Goal: Information Seeking & Learning: Learn about a topic

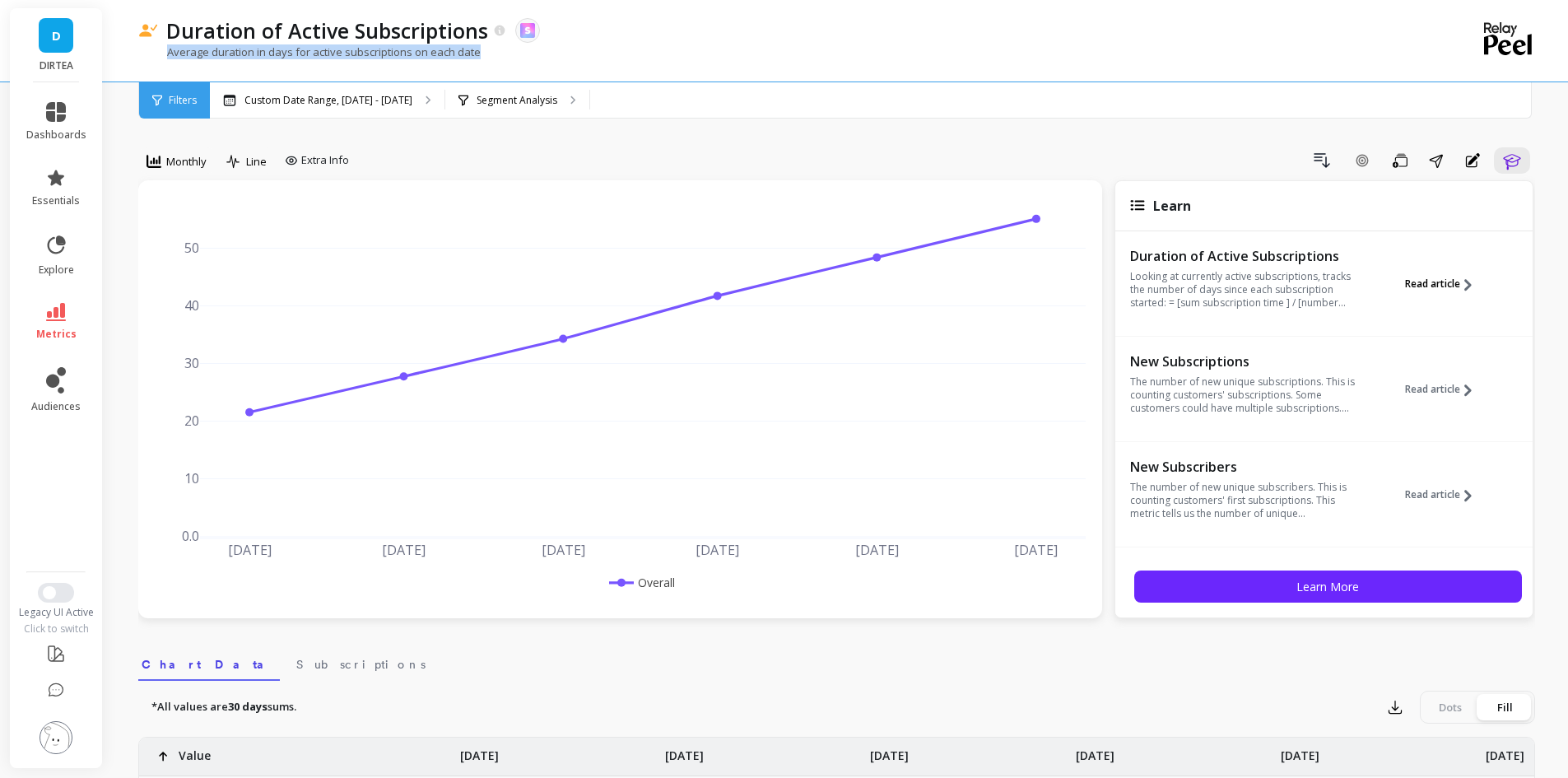
click at [1430, 290] on span "Read article" at bounding box center [1433, 284] width 55 height 13
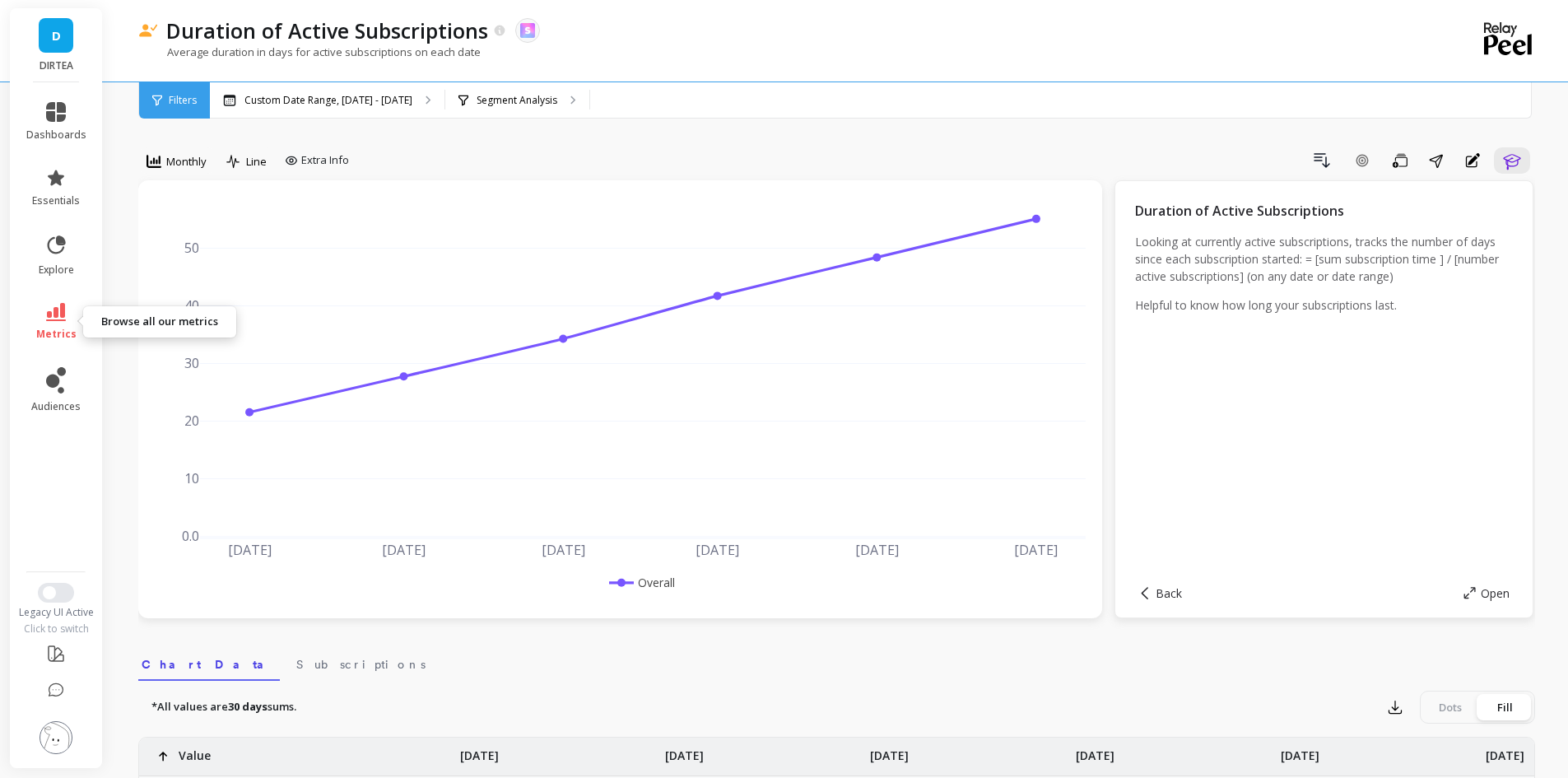
click at [59, 312] on icon at bounding box center [56, 312] width 20 height 18
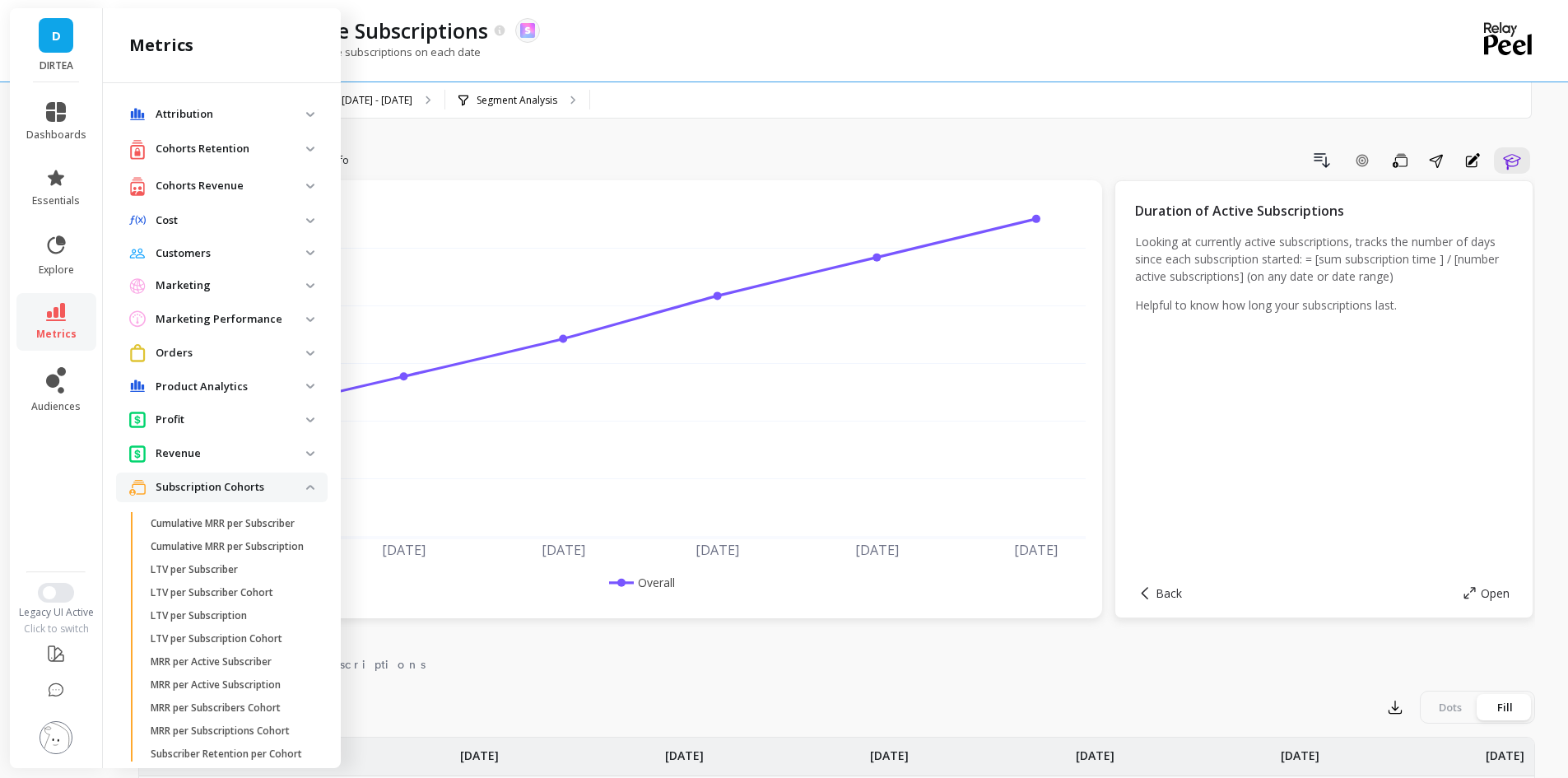
scroll to position [679, 0]
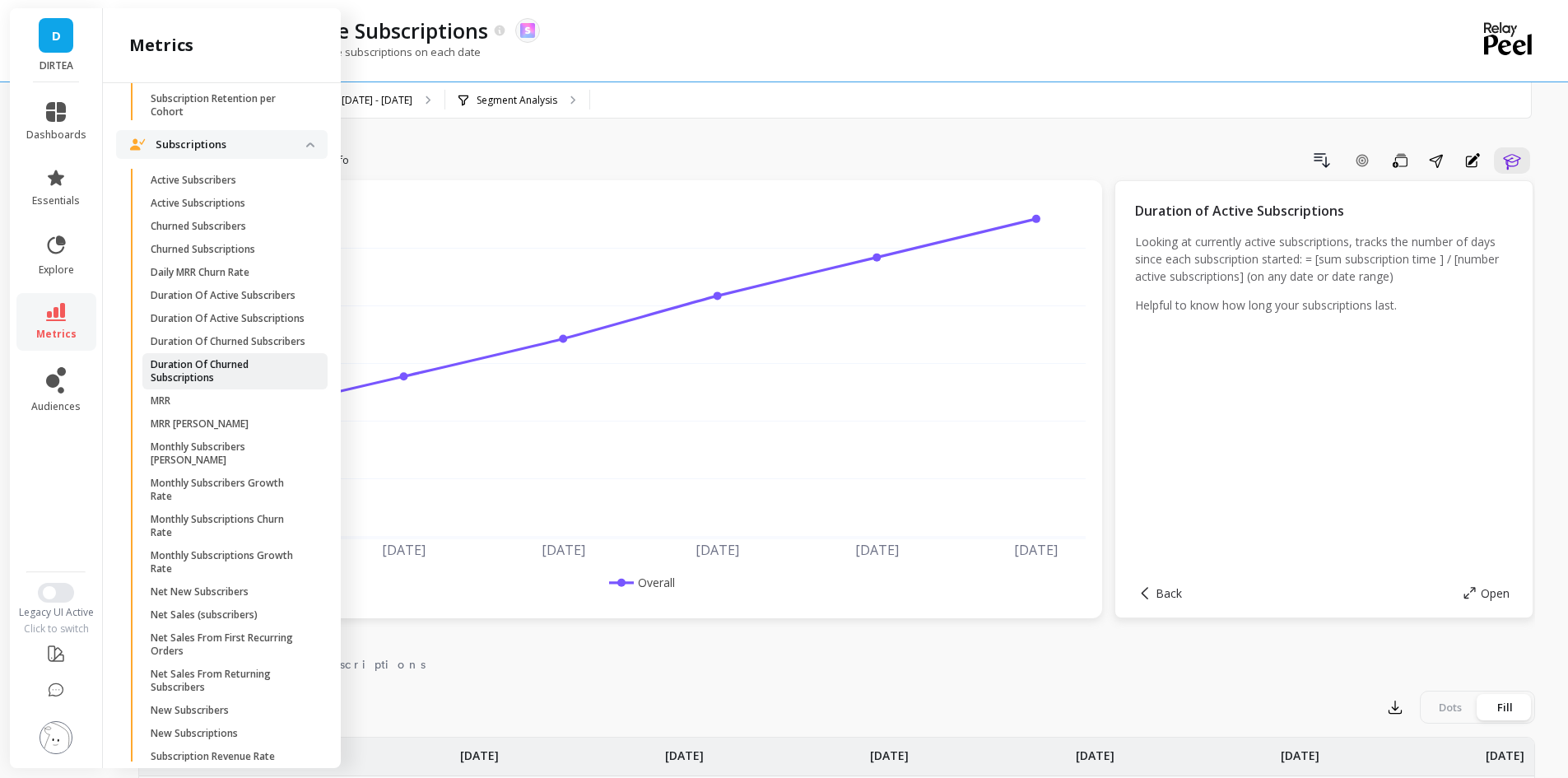
click at [233, 385] on p "Duration Of Churned Subscriptions" at bounding box center [229, 371] width 157 height 26
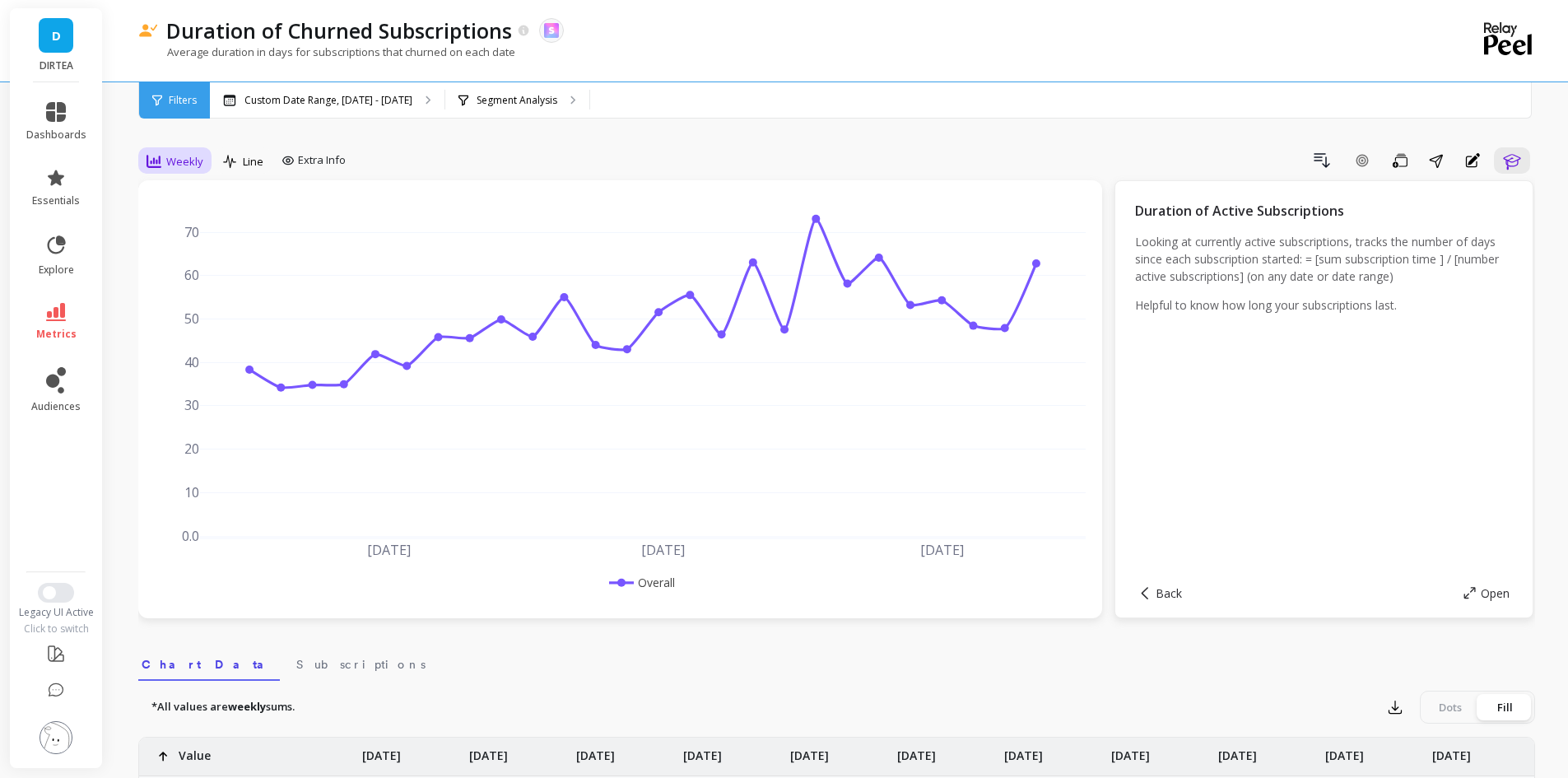
click at [193, 170] on div "Weekly" at bounding box center [175, 162] width 57 height 20
click at [217, 283] on div "Monthly" at bounding box center [198, 292] width 113 height 29
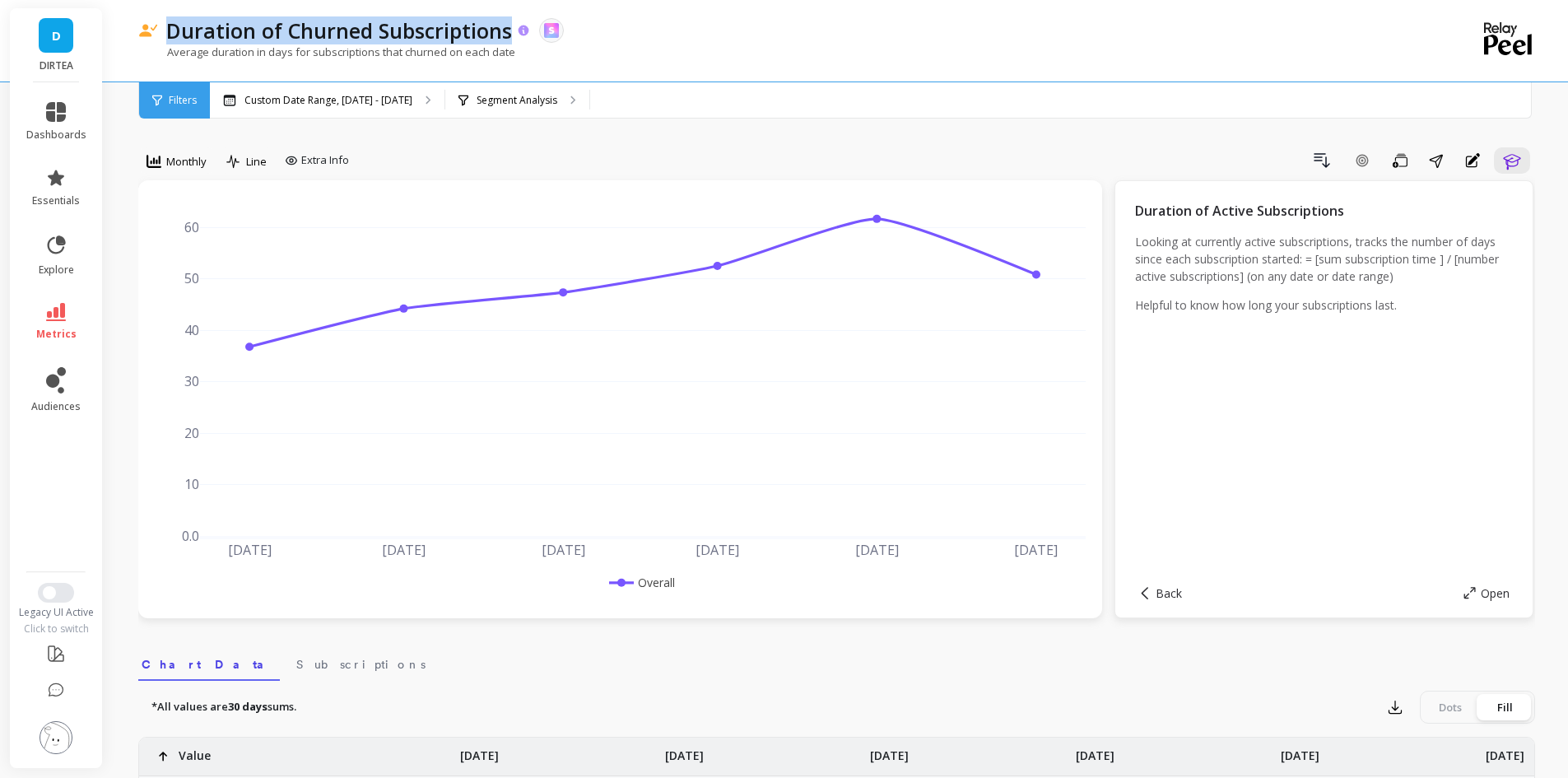
drag, startPoint x: 168, startPoint y: 32, endPoint x: 508, endPoint y: 33, distance: 340.0
click at [508, 33] on p "Duration of Churned Subscriptions" at bounding box center [339, 31] width 346 height 28
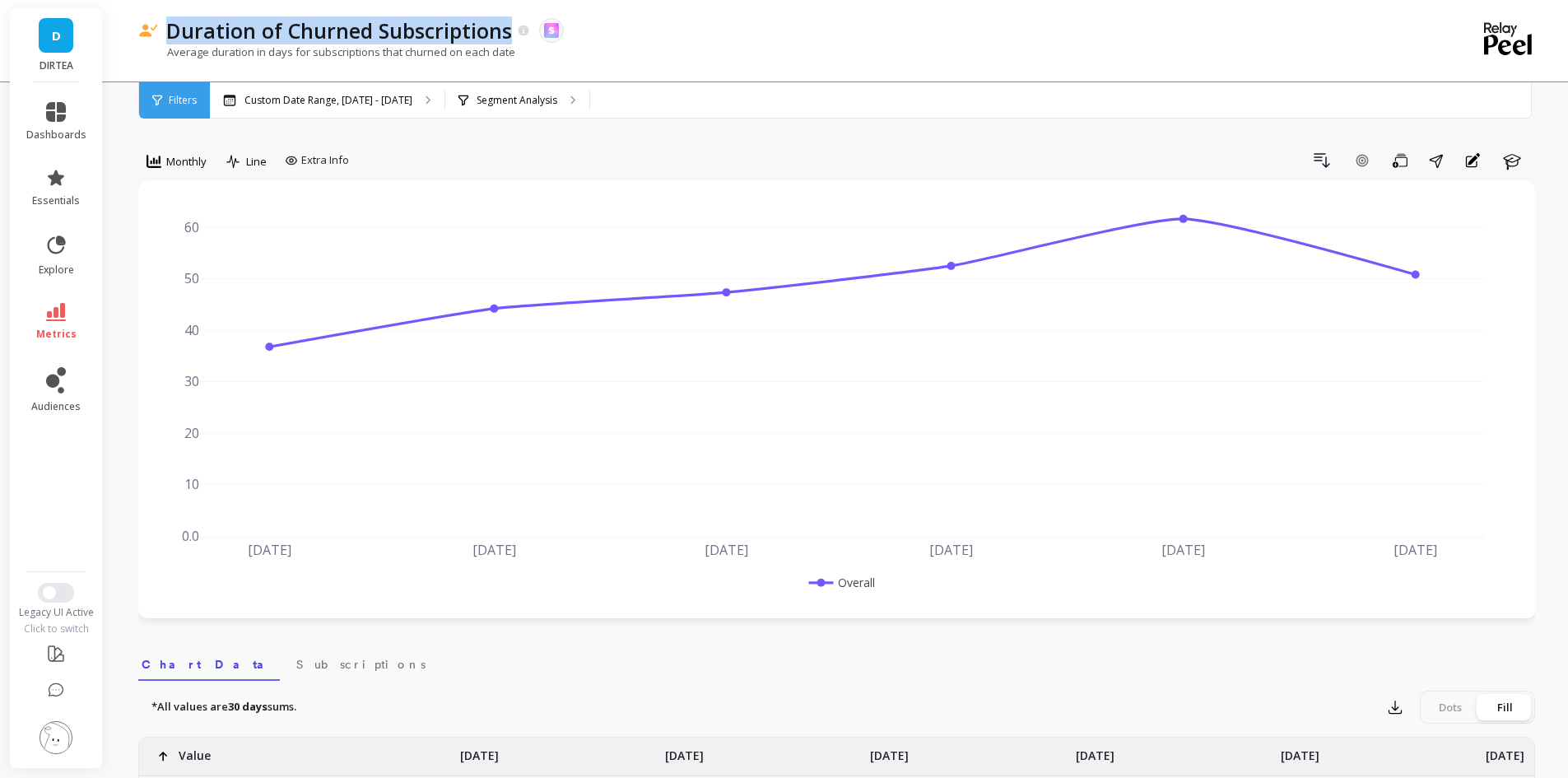
copy p "Duration of Churned Subscriptions"
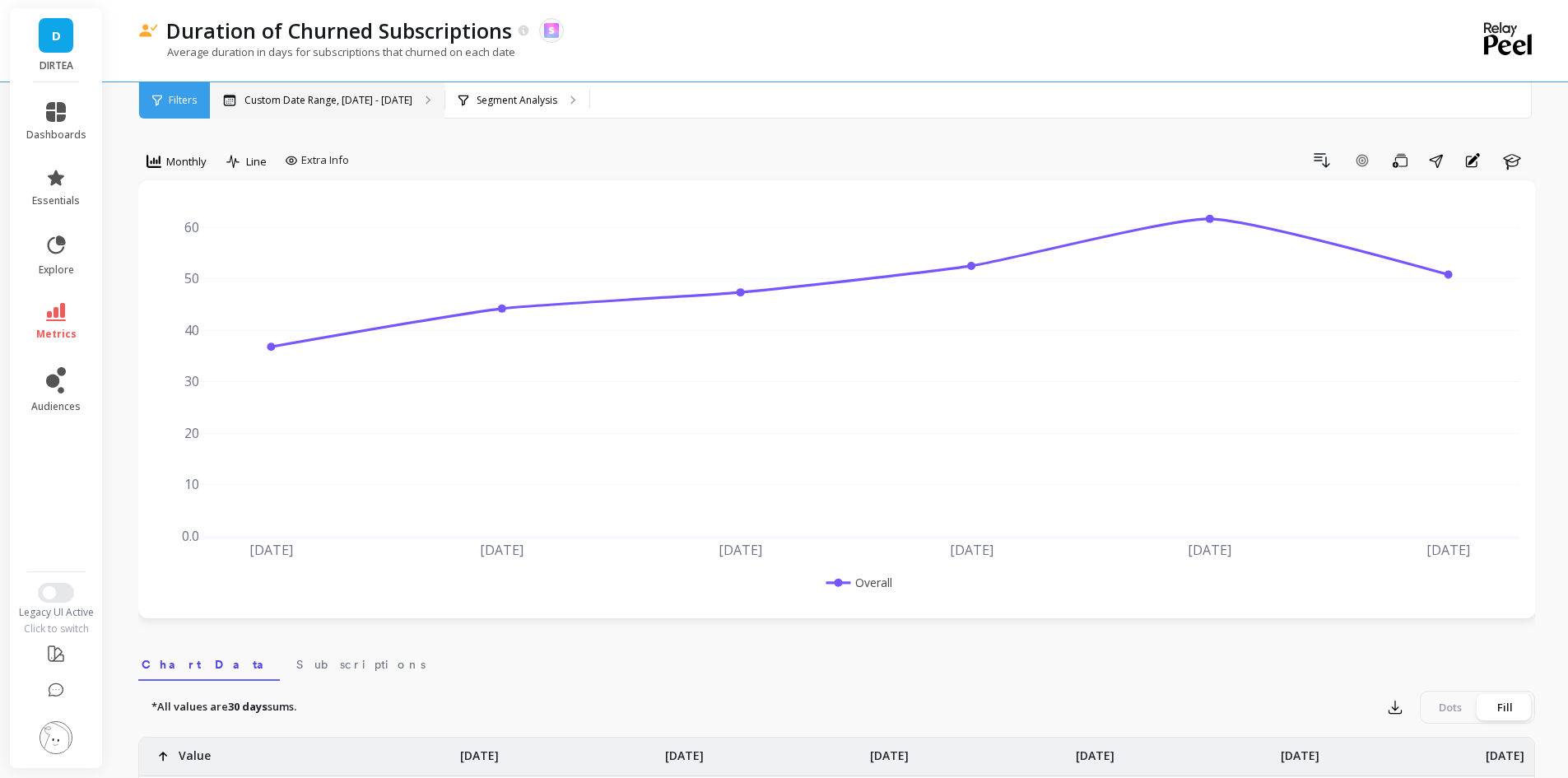
click at [400, 104] on p "Custom Date Range, [DATE] - [DATE]" at bounding box center [328, 100] width 168 height 13
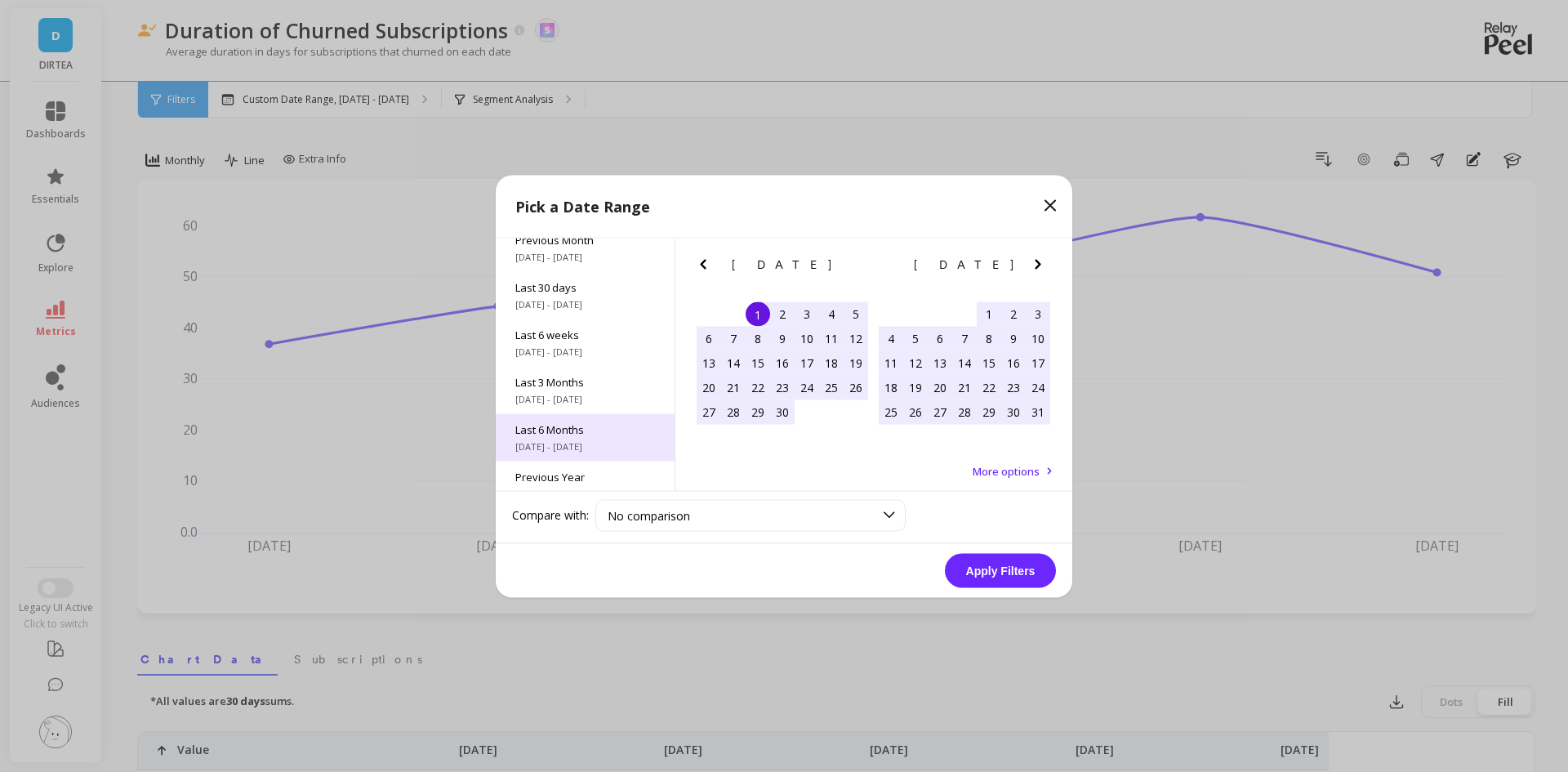
scroll to position [221, 0]
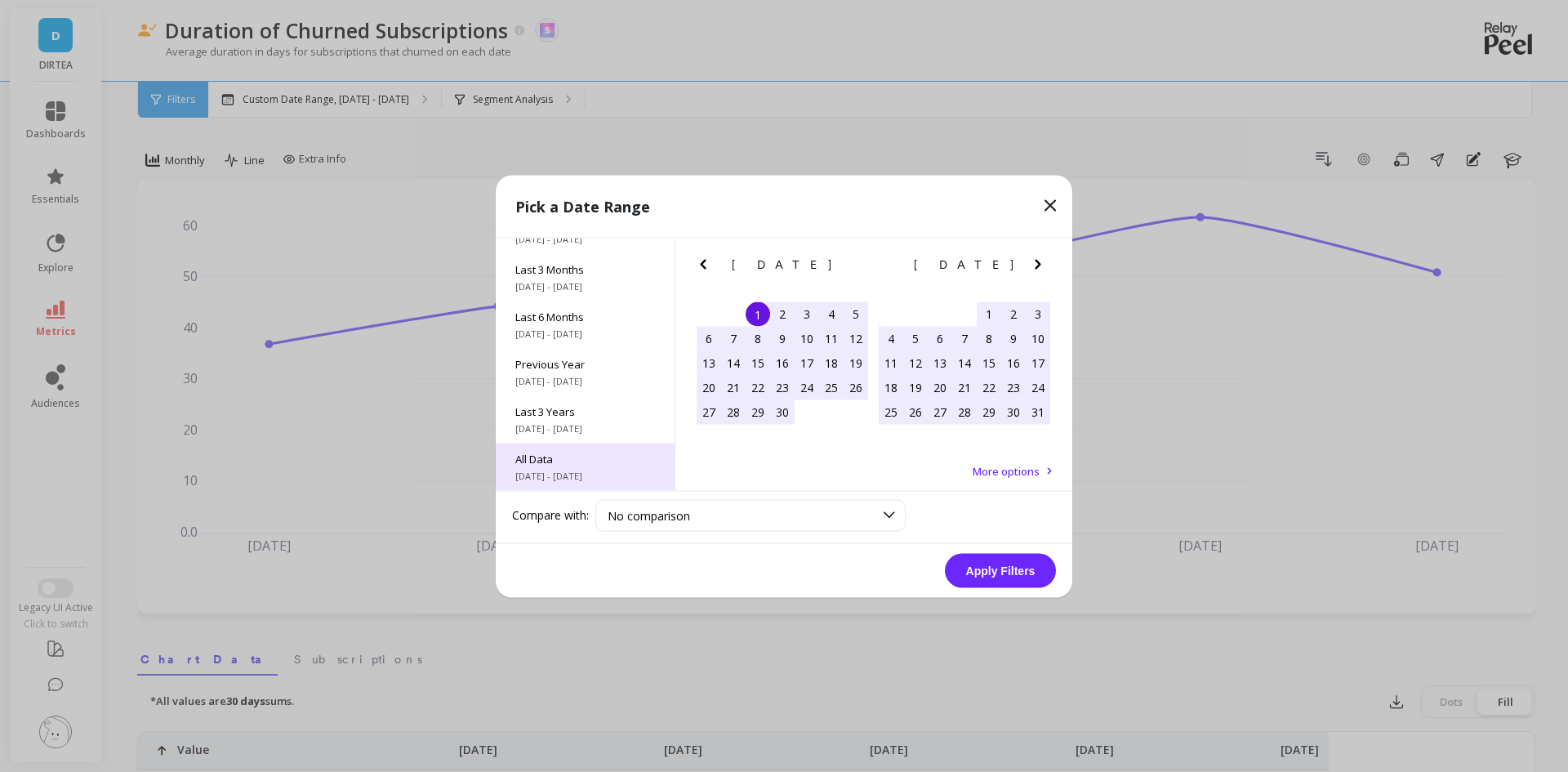
click at [557, 460] on span "All Data" at bounding box center [585, 458] width 139 height 15
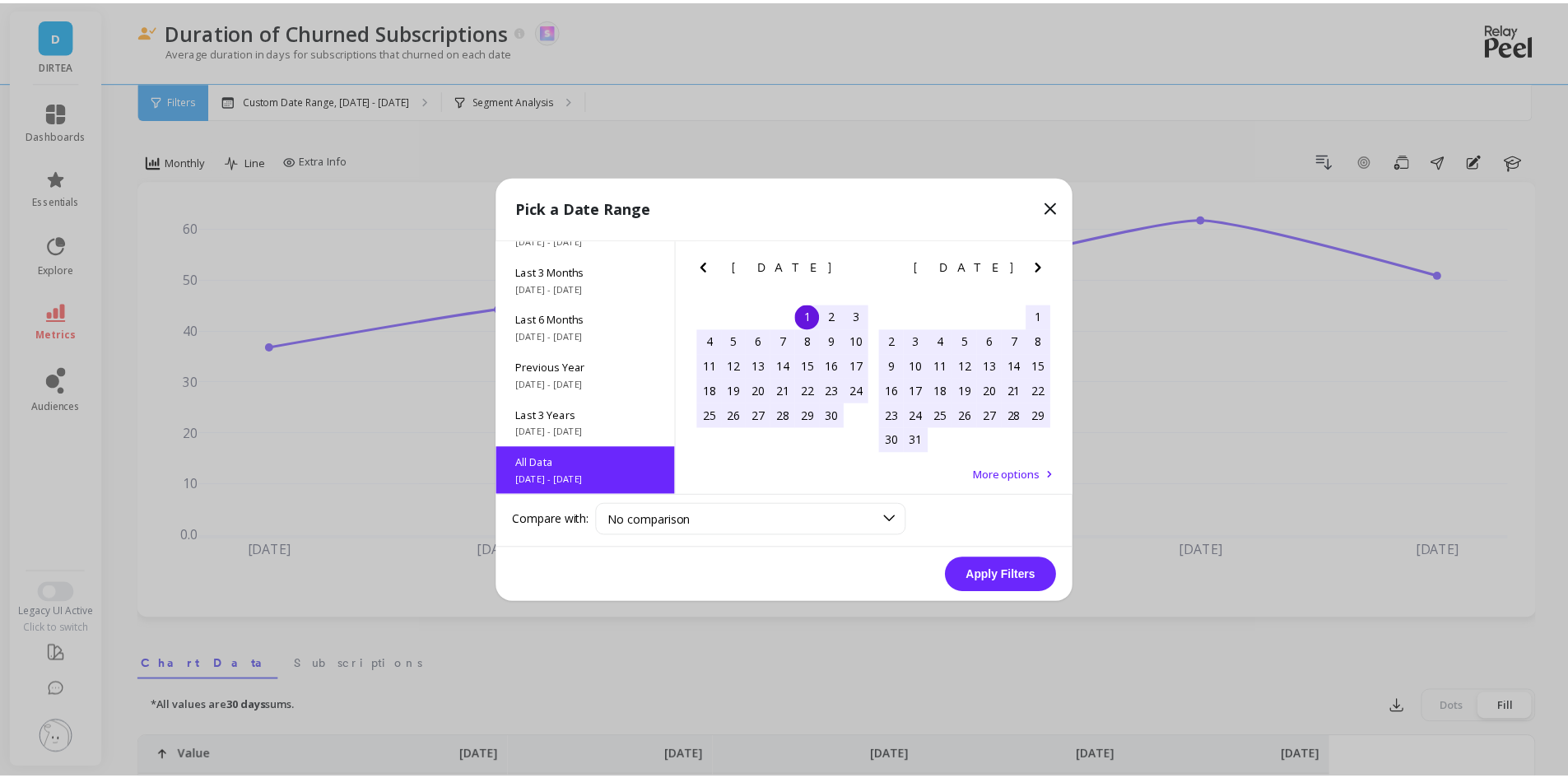
scroll to position [1, 0]
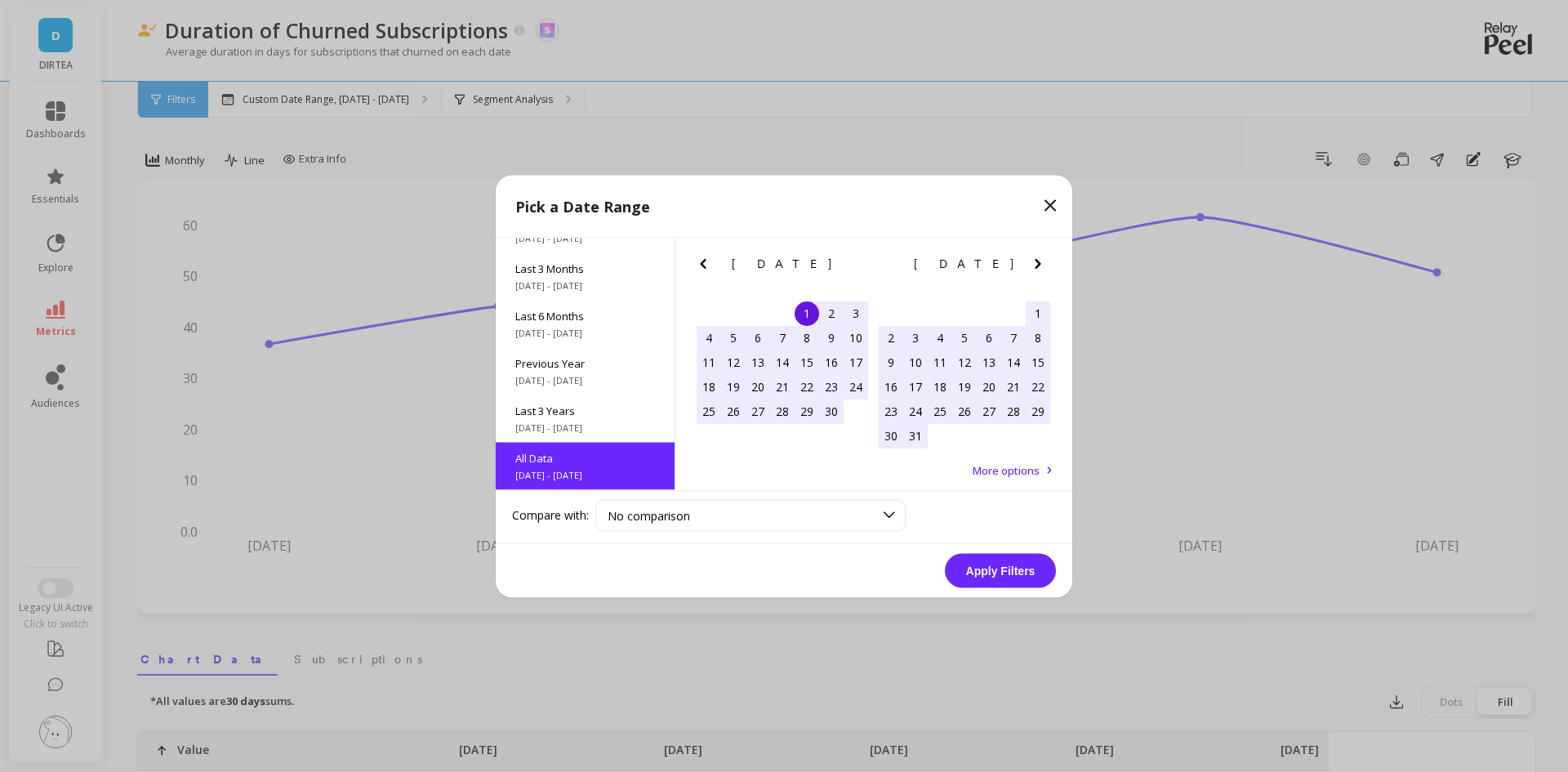
click at [988, 572] on button "Apply Filters" at bounding box center [1001, 570] width 112 height 34
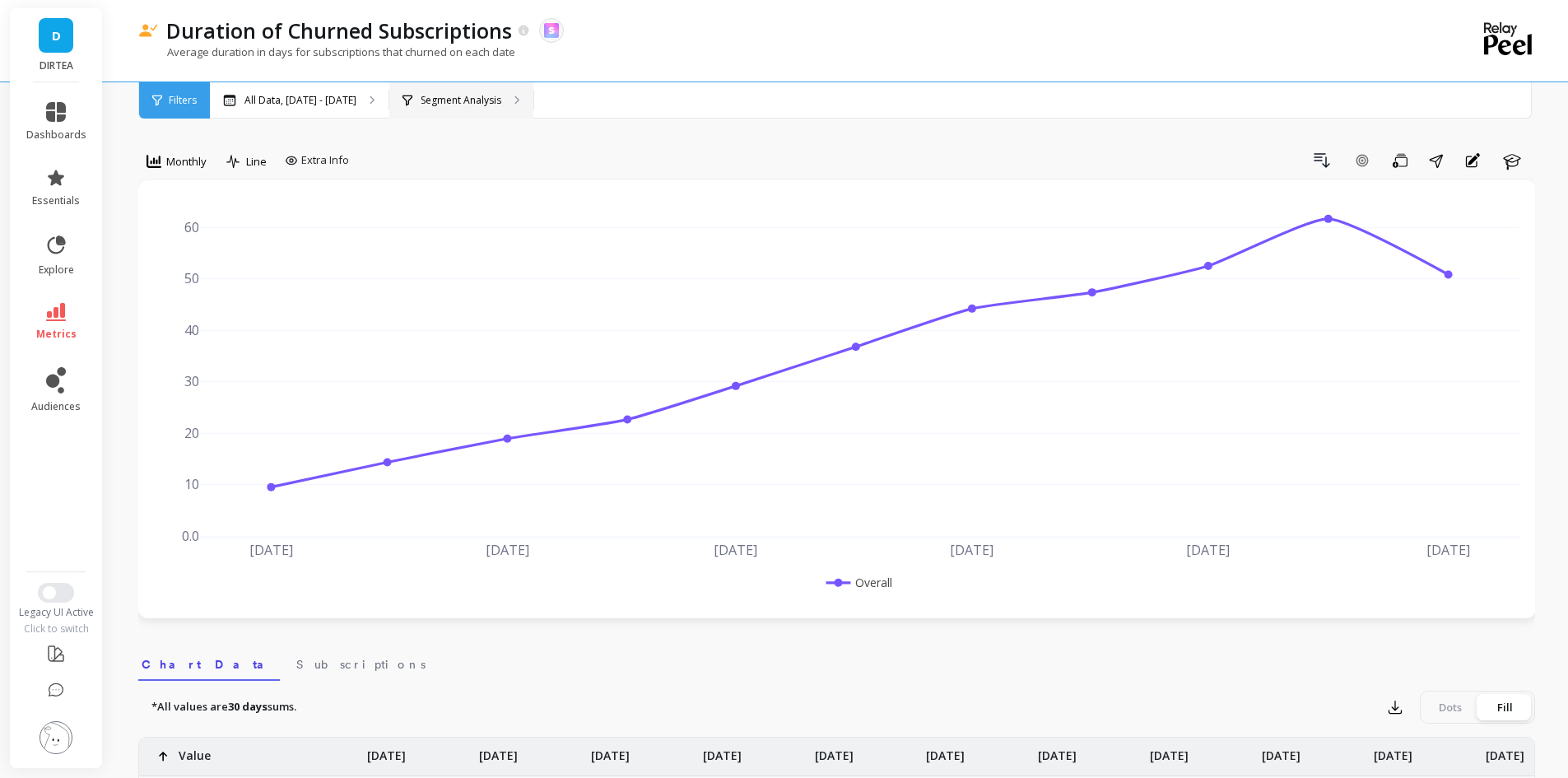
click at [501, 102] on p "Segment Analysis" at bounding box center [461, 100] width 81 height 13
click at [1505, 164] on icon "button" at bounding box center [1512, 161] width 20 height 20
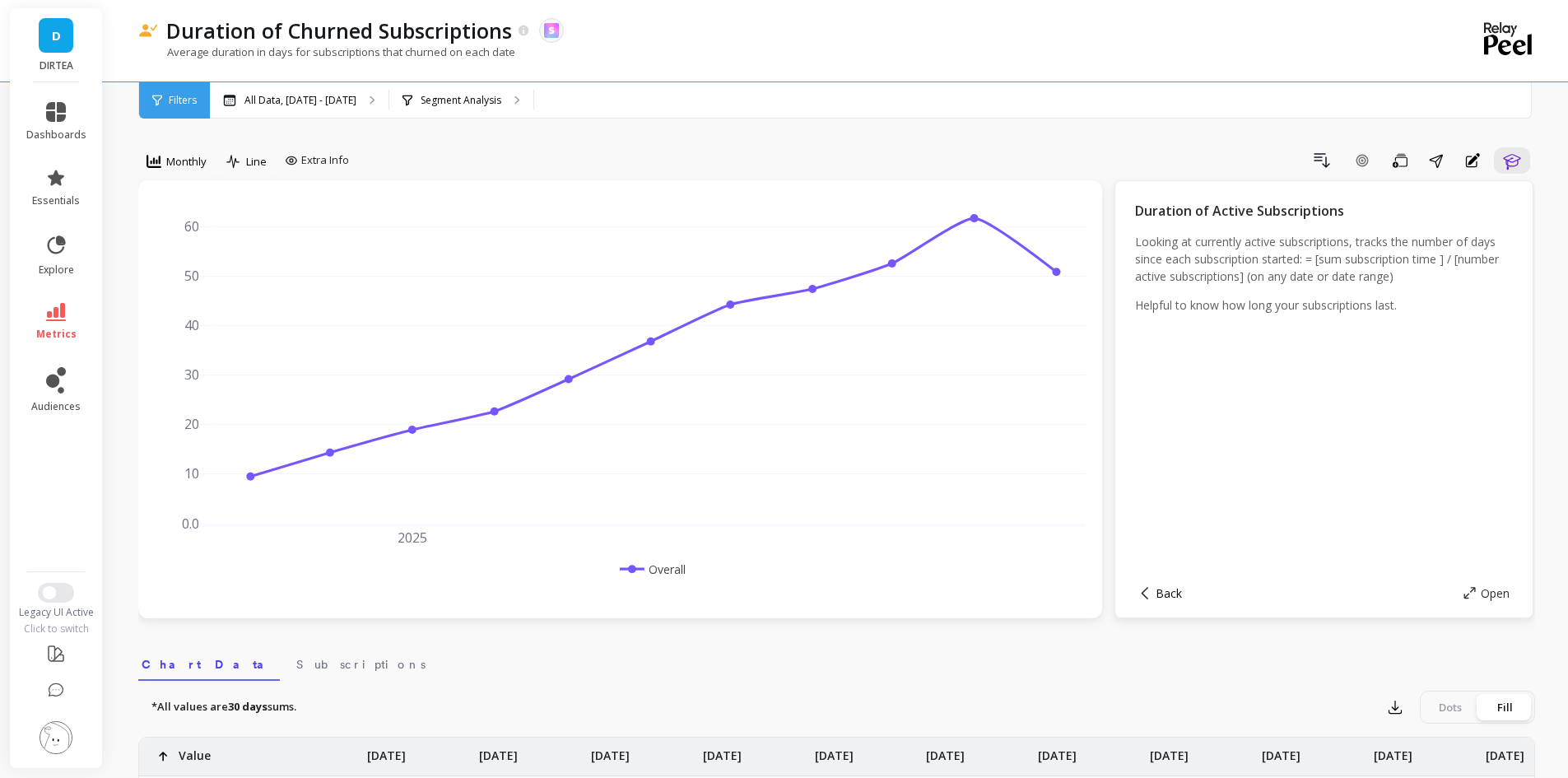
click at [1158, 594] on span "Back" at bounding box center [1169, 594] width 26 height 16
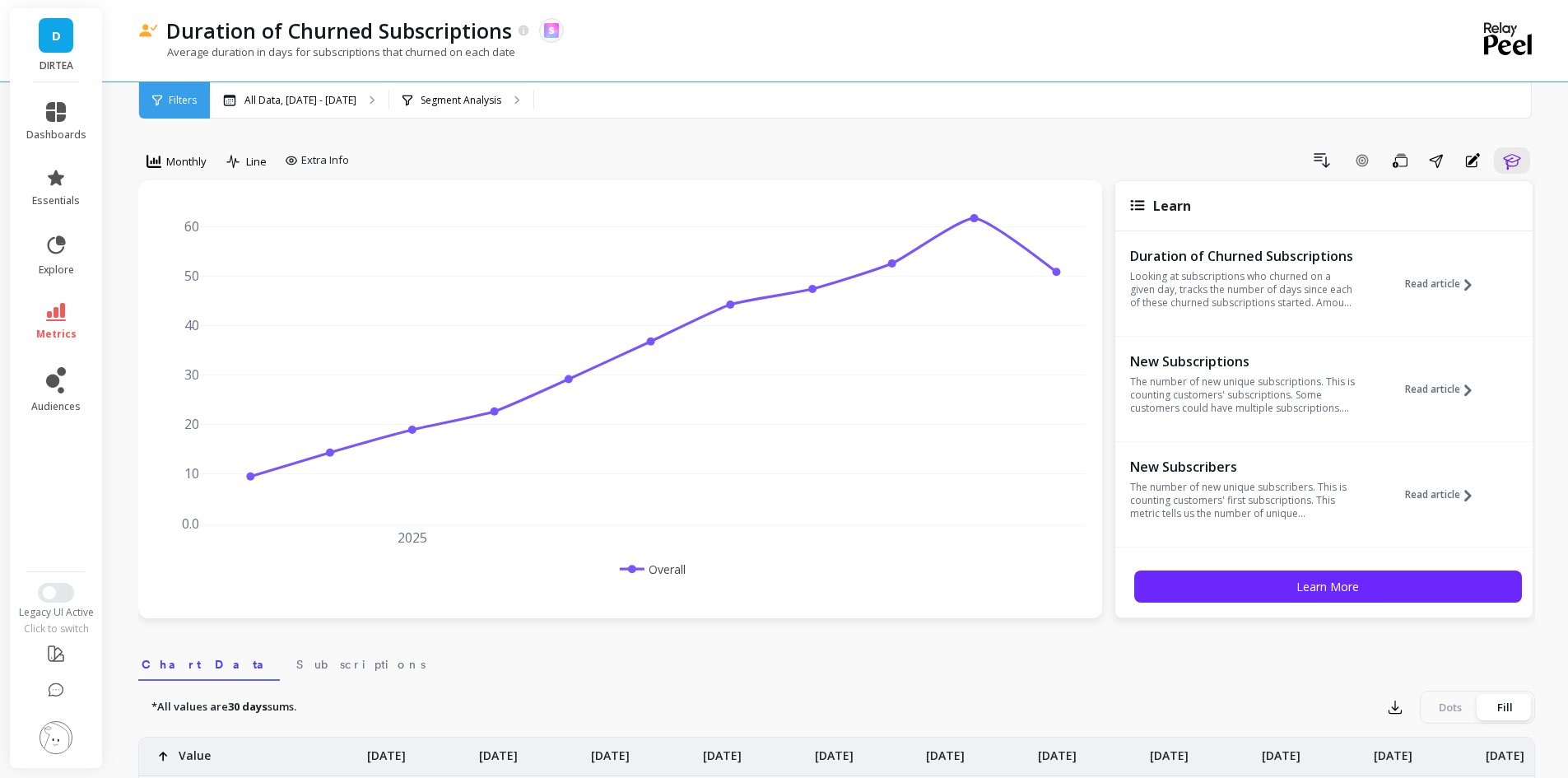
click at [1305, 304] on p "Looking at subscriptions who churned on a given day, tracks the number of days …" at bounding box center [1244, 290] width 227 height 40
click at [1421, 284] on span "Read article" at bounding box center [1433, 284] width 55 height 13
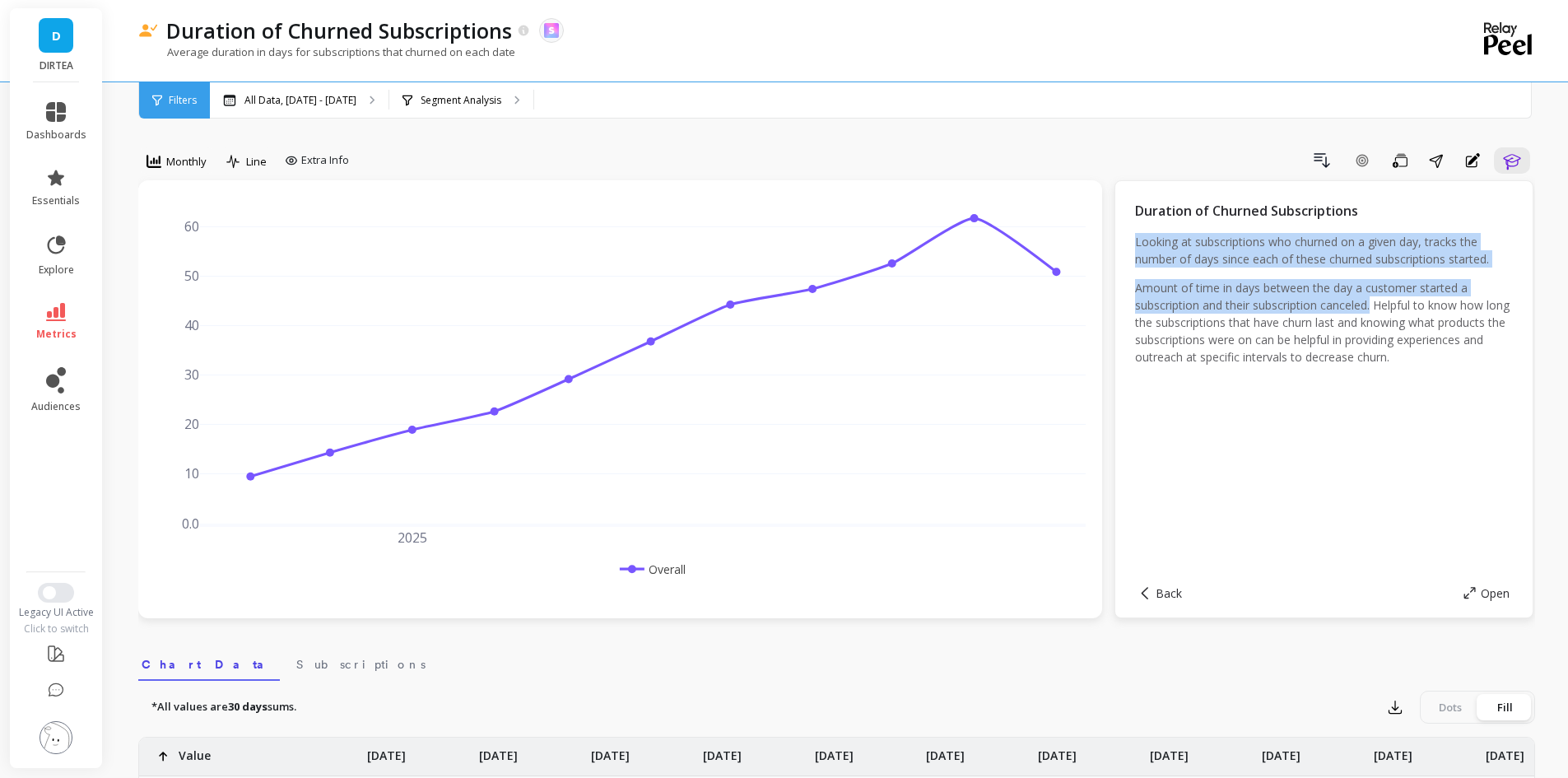
drag, startPoint x: 1376, startPoint y: 306, endPoint x: 1114, endPoint y: 238, distance: 270.7
click at [1115, 238] on div "Duration of Churned Subscriptions Looking at subscriptions who churned on a giv…" at bounding box center [1324, 399] width 419 height 438
copy div "Looking at subscriptions who churned on a given day, tracks the number of days …"
